Goal: Navigation & Orientation: Find specific page/section

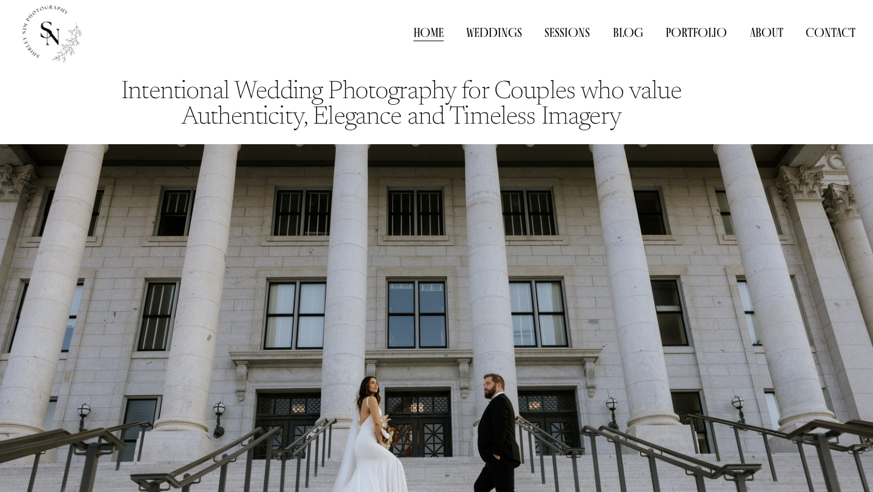
click at [495, 35] on link "Weddings" at bounding box center [494, 33] width 56 height 18
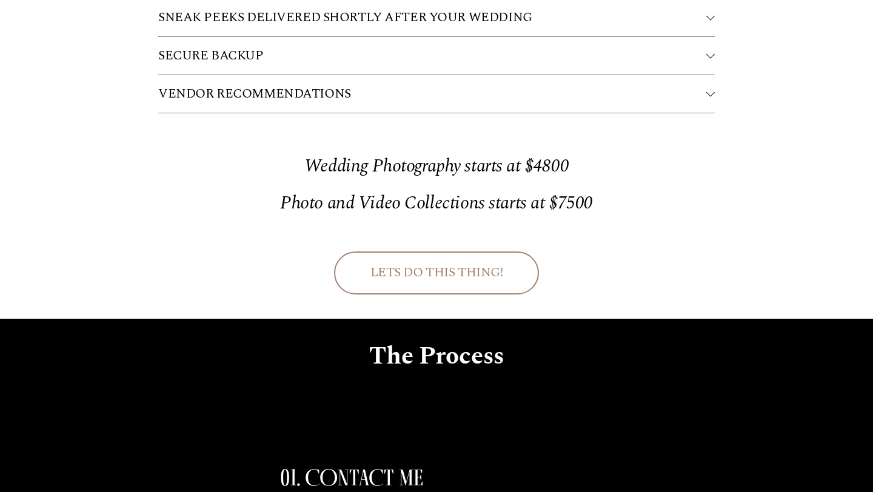
scroll to position [3011, 0]
